Goal: Task Accomplishment & Management: Use online tool/utility

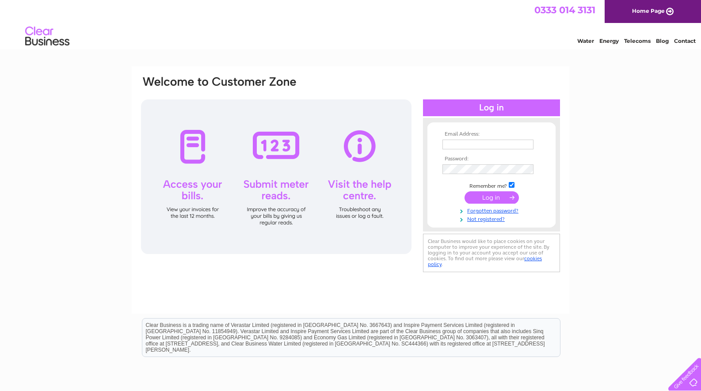
type input "paul@walkersdunoon.co.uk"
click at [487, 200] on input "submit" at bounding box center [491, 197] width 54 height 12
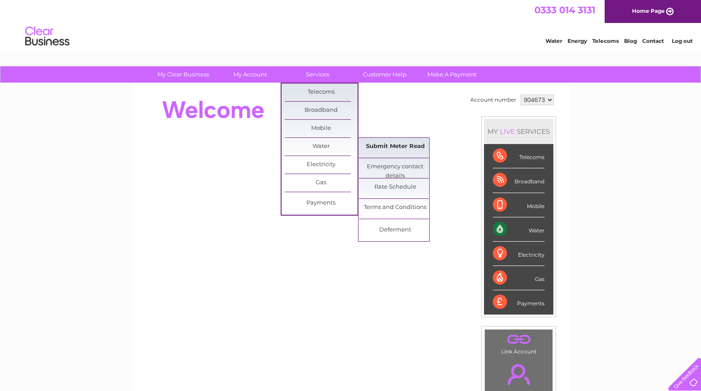
click at [396, 144] on link "Submit Meter Read" at bounding box center [395, 147] width 73 height 18
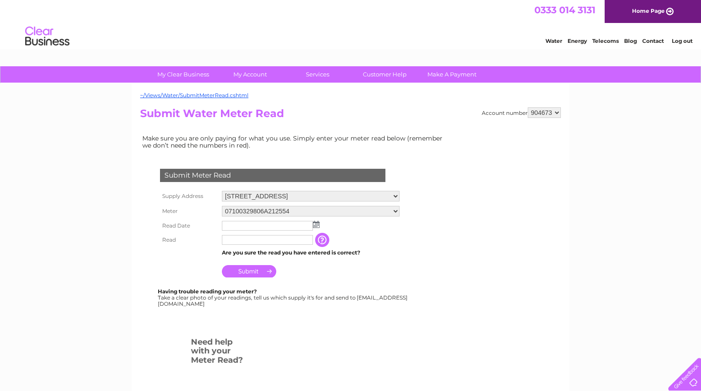
click at [298, 227] on input "text" at bounding box center [267, 226] width 91 height 10
click at [314, 227] on img at bounding box center [316, 224] width 7 height 7
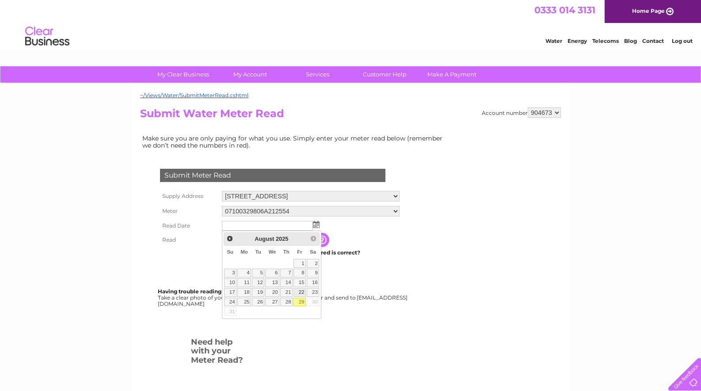
click at [298, 296] on link "22" at bounding box center [299, 292] width 12 height 9
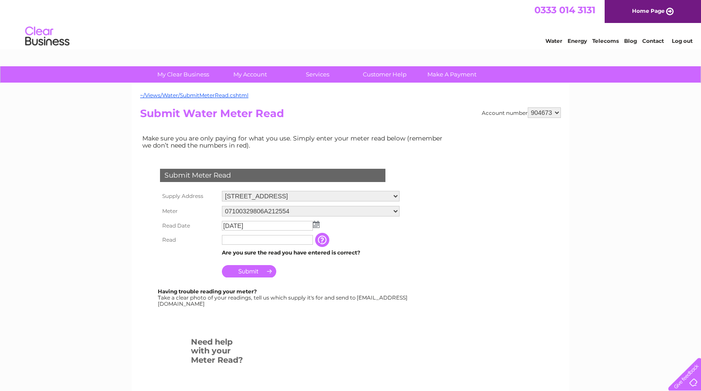
click at [255, 238] on input "text" at bounding box center [267, 240] width 91 height 10
click at [317, 222] on img at bounding box center [316, 224] width 7 height 7
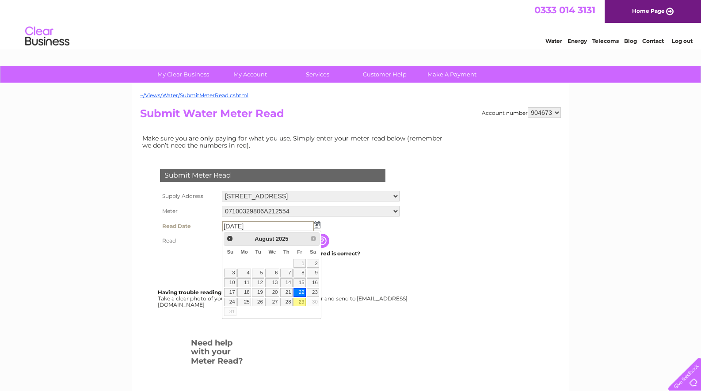
click at [300, 301] on link "29" at bounding box center [299, 302] width 12 height 9
type input "2025/08/29"
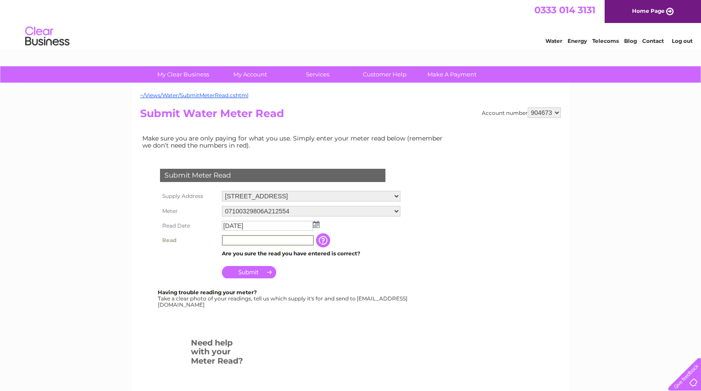
click at [256, 237] on input "text" at bounding box center [268, 240] width 92 height 11
type input "3763"
click at [261, 275] on input "Submit" at bounding box center [249, 272] width 54 height 12
